Goal: Task Accomplishment & Management: Use online tool/utility

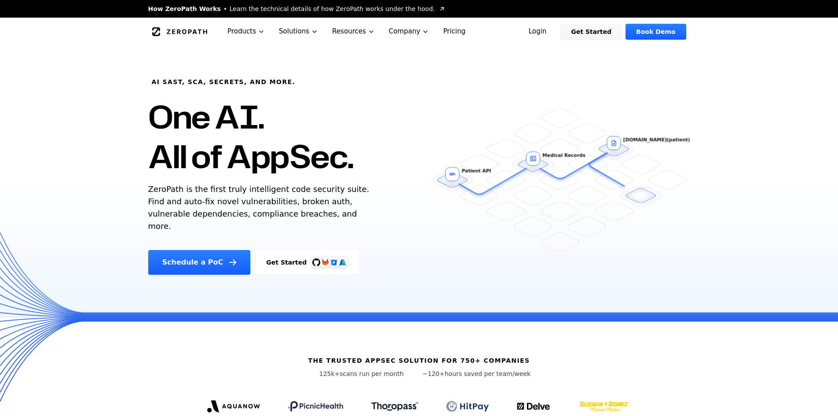
click at [275, 253] on link "Get Started" at bounding box center [308, 262] width 104 height 25
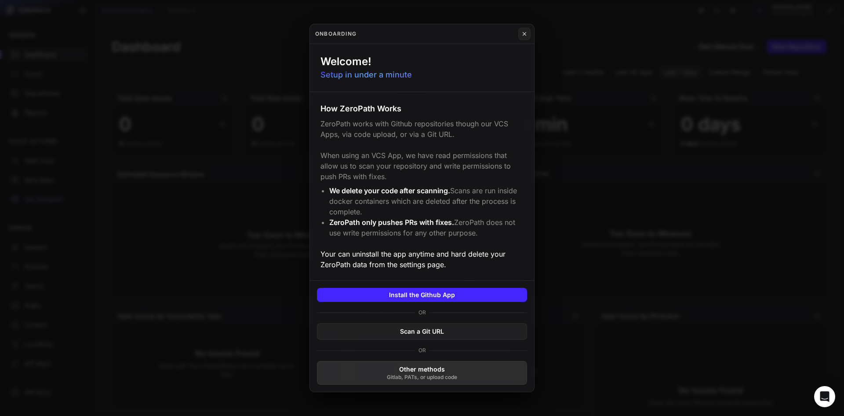
click at [474, 379] on button "Other methods Gitlab, PATs, or upload code" at bounding box center [422, 373] width 210 height 24
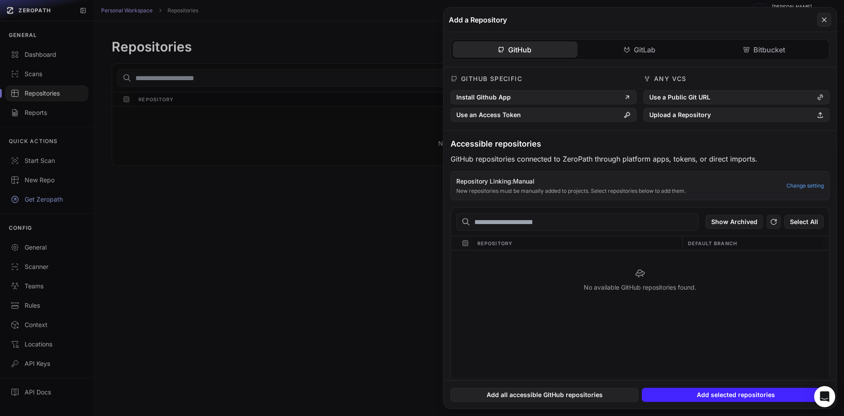
click at [336, 257] on button at bounding box center [422, 208] width 844 height 416
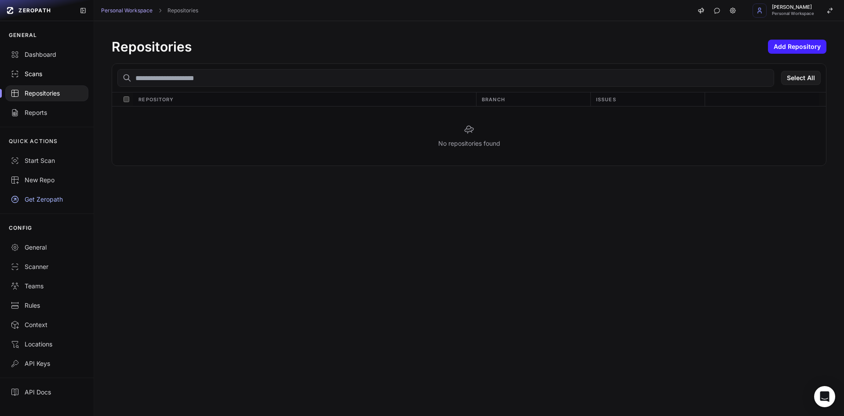
click at [34, 69] on link "Scans" at bounding box center [47, 73] width 94 height 19
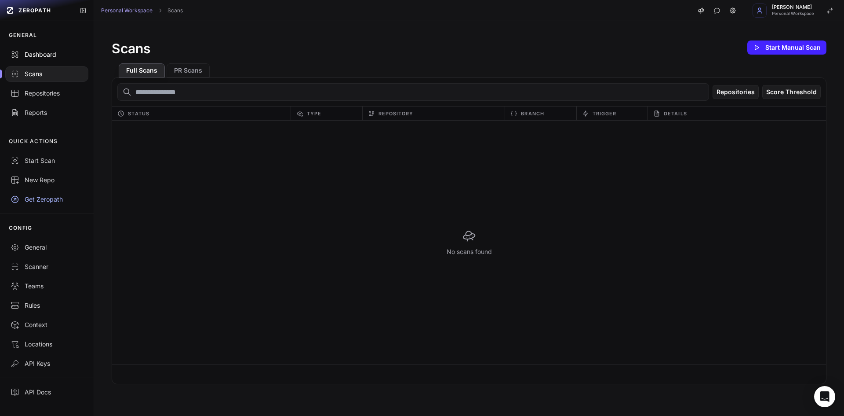
click at [43, 54] on div "Dashboard" at bounding box center [47, 54] width 73 height 9
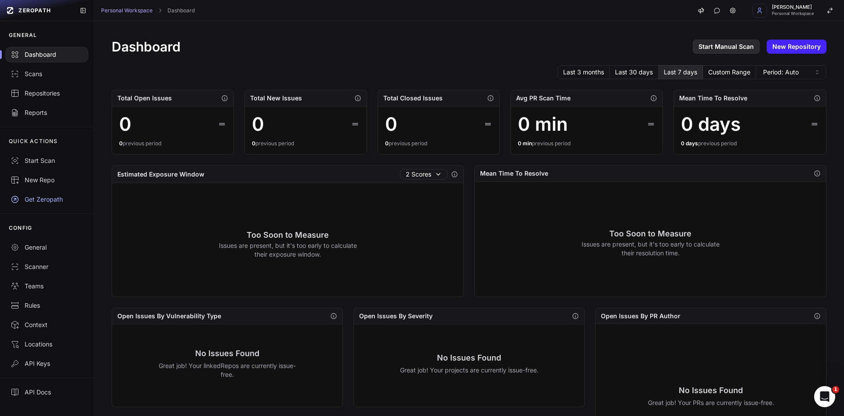
click at [709, 48] on link "Start Manual Scan" at bounding box center [726, 47] width 67 height 14
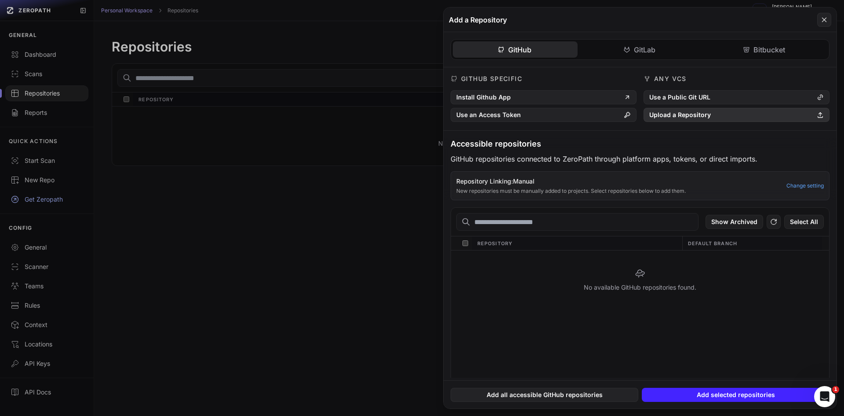
click at [705, 115] on button "Upload a Repository" at bounding box center [737, 115] width 186 height 14
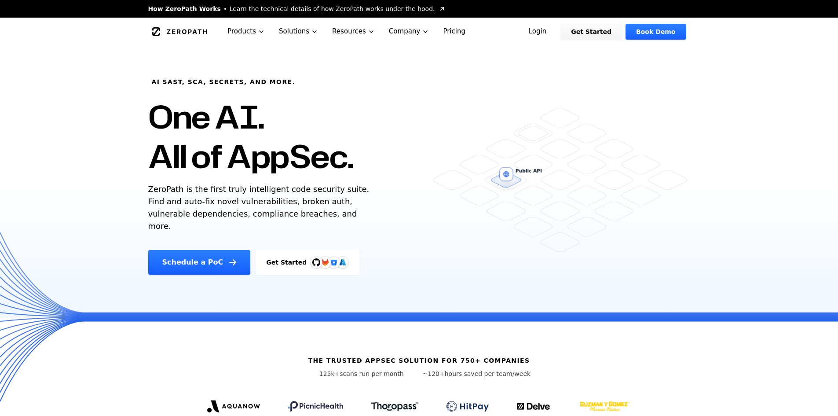
click at [437, 32] on link "Pricing" at bounding box center [454, 32] width 37 height 28
